Goal: Obtain resource: Download file/media

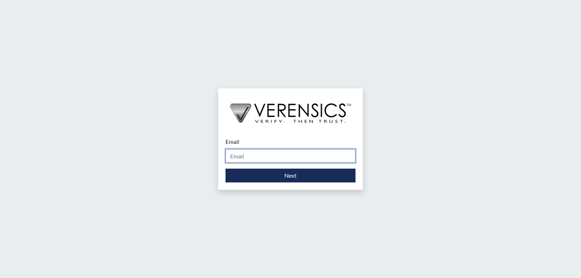
click at [264, 155] on input "Email" at bounding box center [291, 156] width 130 height 14
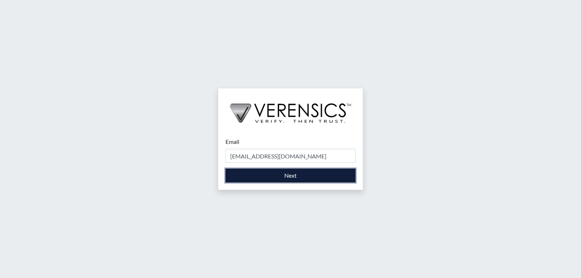
drag, startPoint x: 281, startPoint y: 162, endPoint x: 294, endPoint y: 176, distance: 19.5
click at [294, 176] on button "Next" at bounding box center [291, 176] width 130 height 14
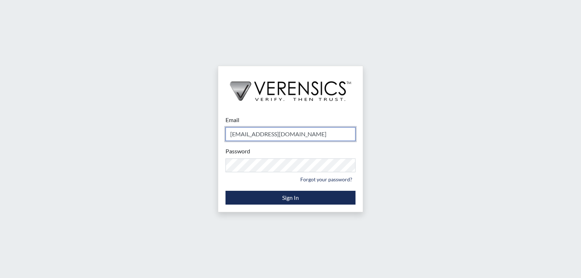
type input "[PERSON_NAME][EMAIL_ADDRESS][PERSON_NAME][DOMAIN_NAME]"
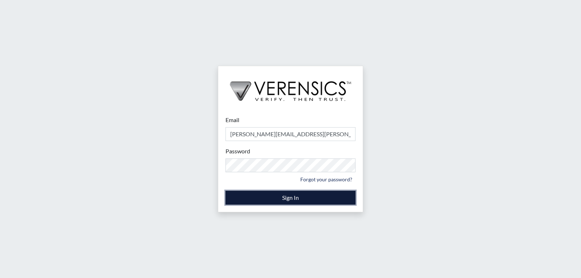
click at [290, 196] on button "Sign In" at bounding box center [291, 198] width 130 height 14
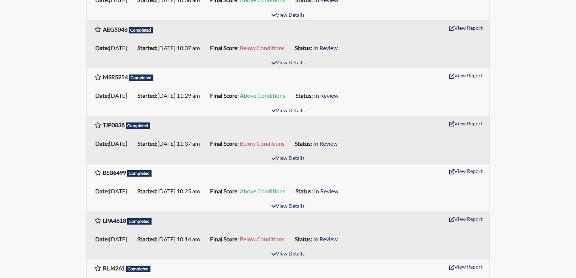
scroll to position [218, 0]
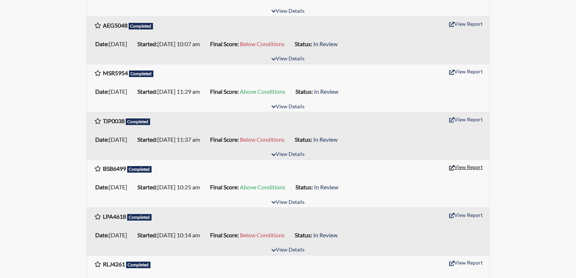
click at [457, 169] on button "View Report" at bounding box center [466, 166] width 40 height 11
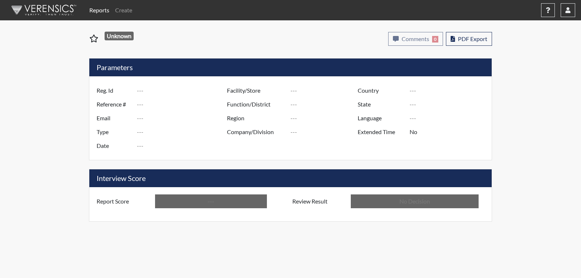
type input "BSB6499"
type input "51282"
type input "---"
type input "Corrections Pre-Employment"
type input "[DATE]"
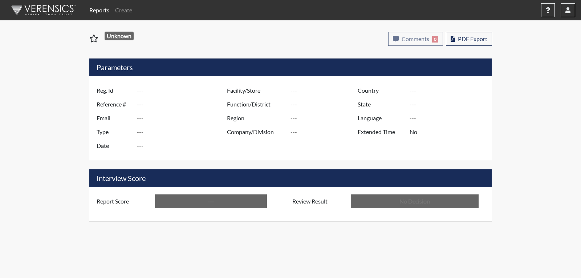
type input "[PERSON_NAME]"
type input "[GEOGRAPHIC_DATA]"
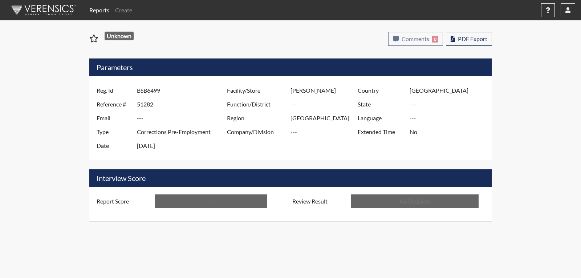
type input "[US_STATE]"
type input "English"
type input "Above Conditions"
type input "In Review"
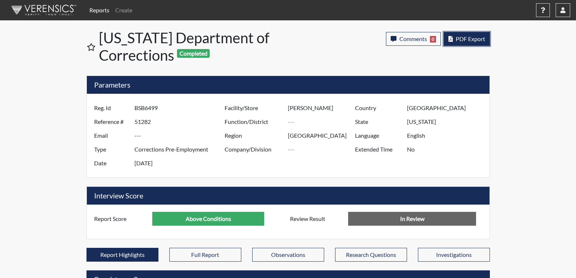
click at [459, 36] on span "PDF Export" at bounding box center [470, 38] width 29 height 7
